Goal: Task Accomplishment & Management: Manage account settings

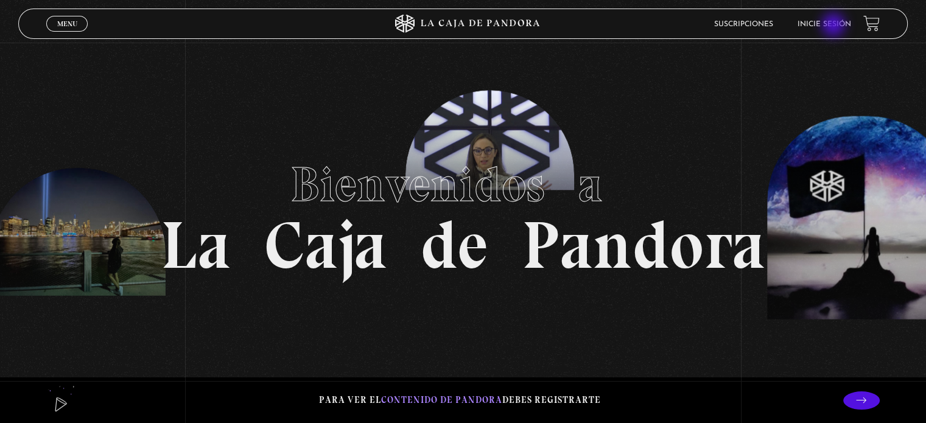
click at [834, 26] on link "Inicie sesión" at bounding box center [824, 24] width 54 height 7
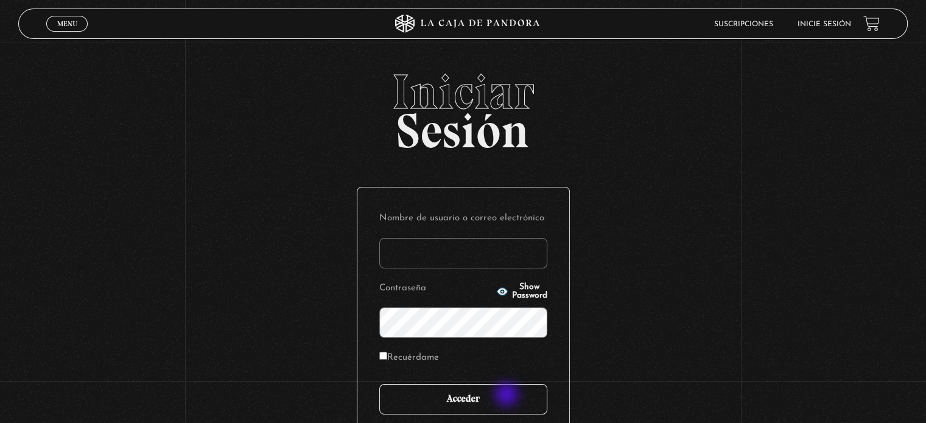
type input "dianaulloacordero@gmail.com"
click at [504, 397] on input "Acceder" at bounding box center [463, 399] width 168 height 30
